Goal: Task Accomplishment & Management: Manage account settings

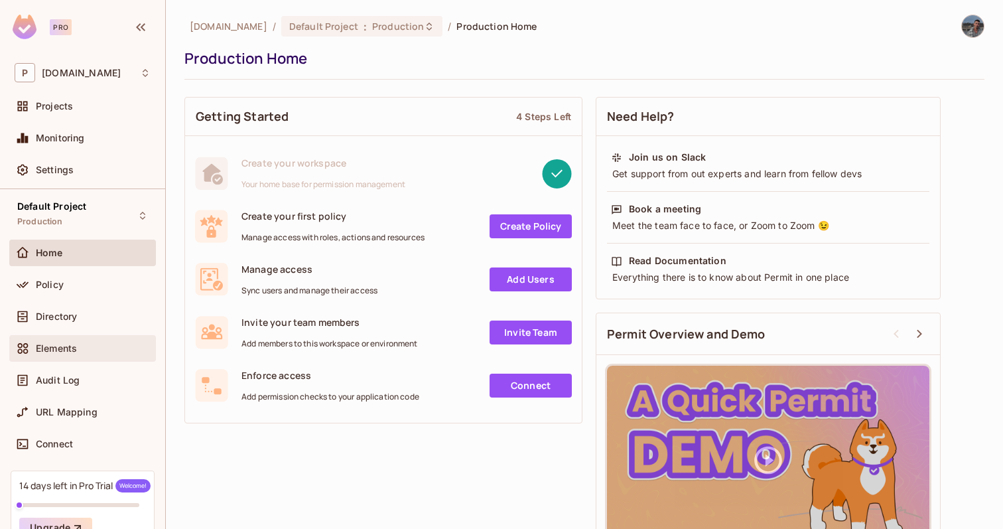
click at [59, 340] on div "Elements" at bounding box center [83, 348] width 136 height 16
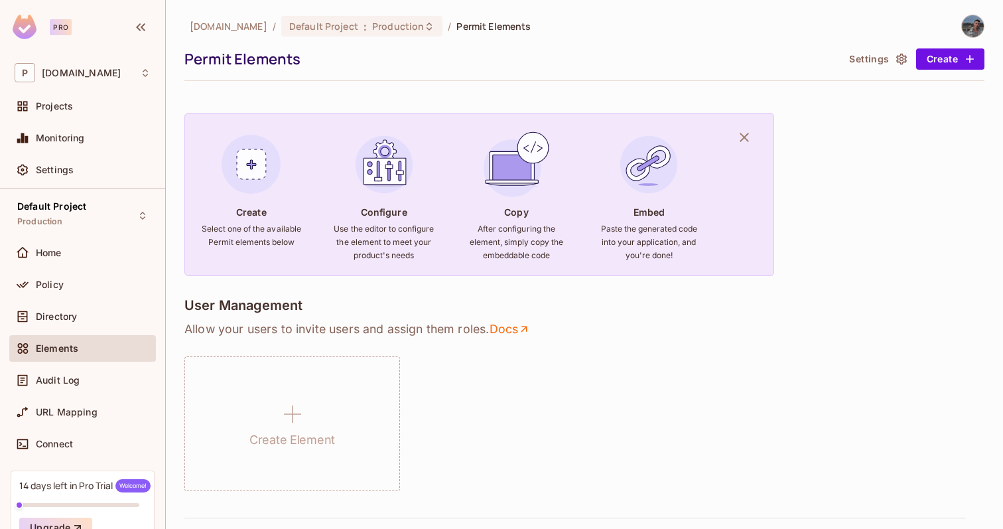
click at [868, 53] on button "Settings" at bounding box center [877, 58] width 66 height 21
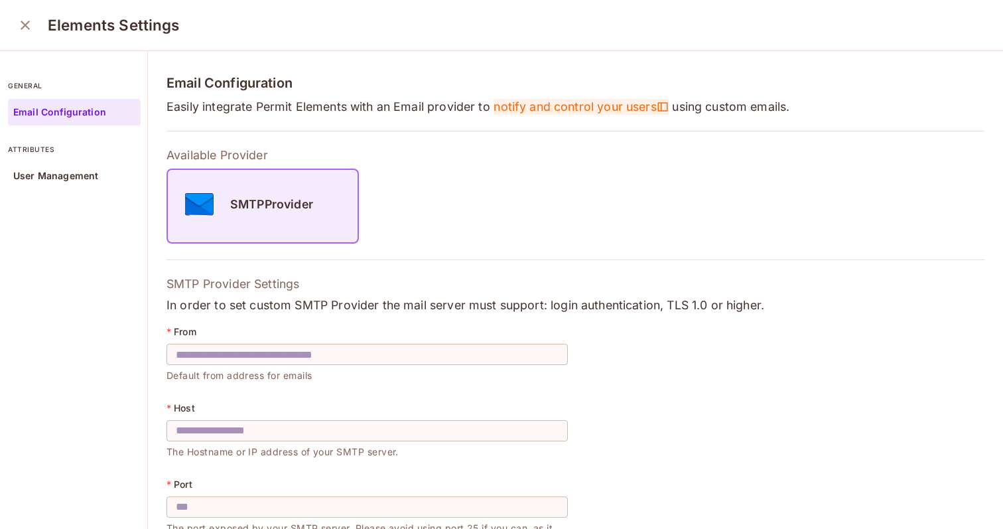
click at [562, 110] on span "notify and control your users" at bounding box center [580, 107] width 175 height 16
click at [511, 108] on span "notify and control your users" at bounding box center [580, 107] width 175 height 16
click at [549, 111] on span "notify and control your users" at bounding box center [580, 107] width 175 height 16
